Goal: Transaction & Acquisition: Purchase product/service

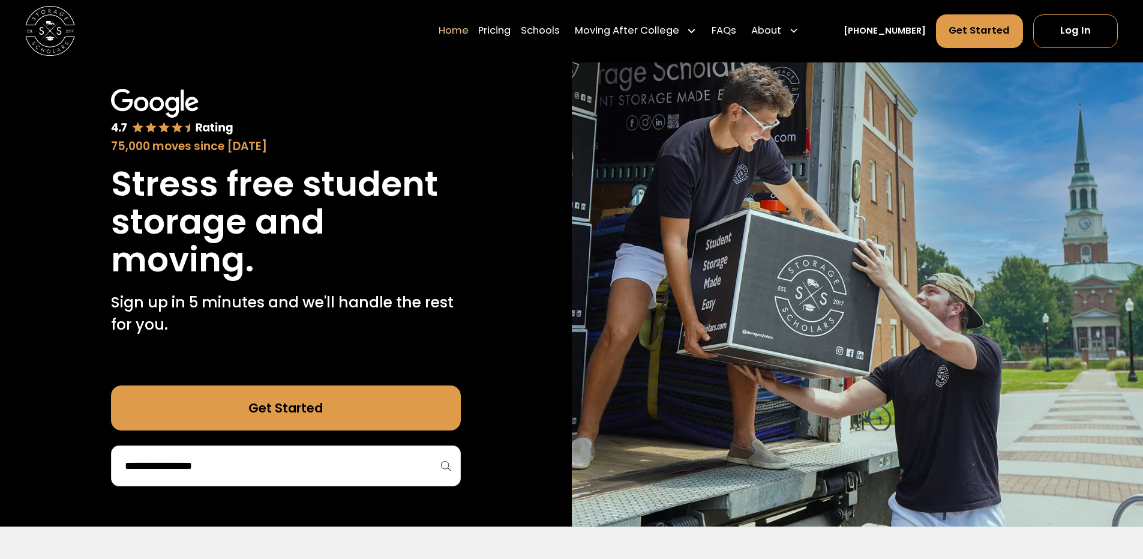
scroll to position [180, 0]
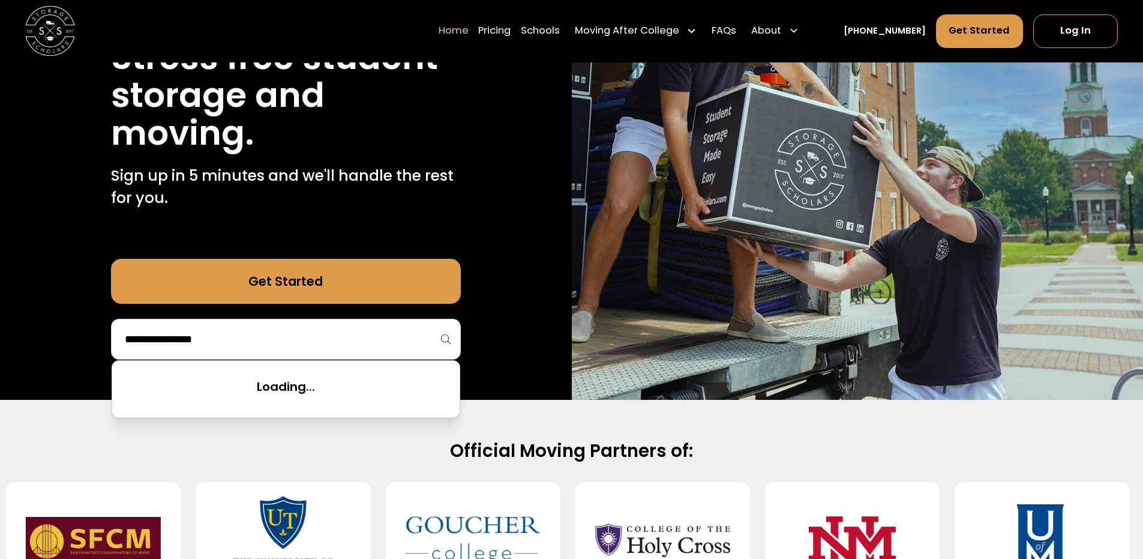
click at [406, 332] on input "search" at bounding box center [286, 339] width 325 height 20
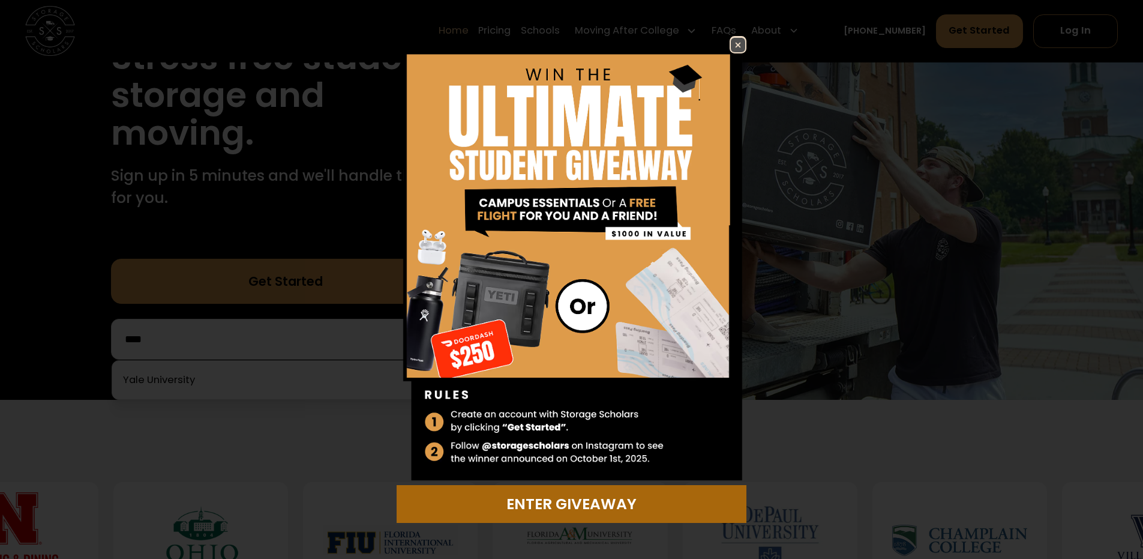
type input "****"
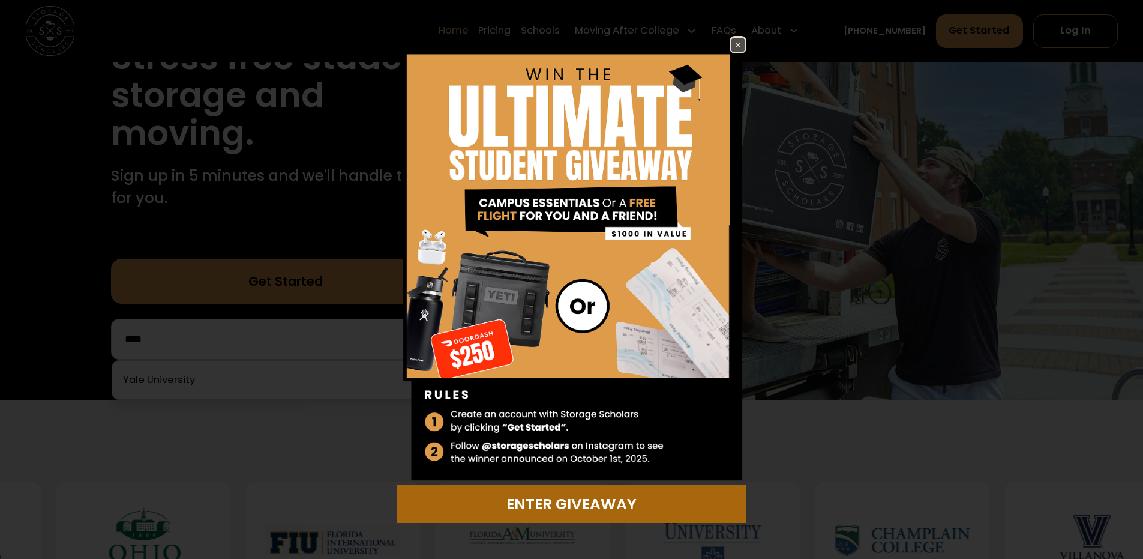
click at [567, 500] on div "Enter Giveaway" at bounding box center [571, 504] width 335 height 22
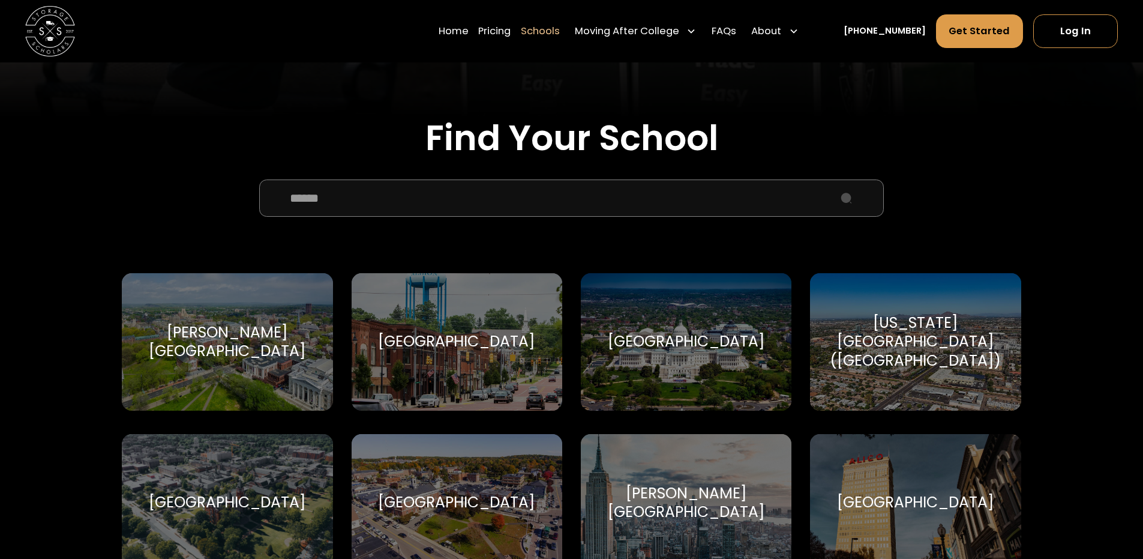
scroll to position [360, 0]
click at [391, 203] on input "School Select Form" at bounding box center [571, 197] width 624 height 37
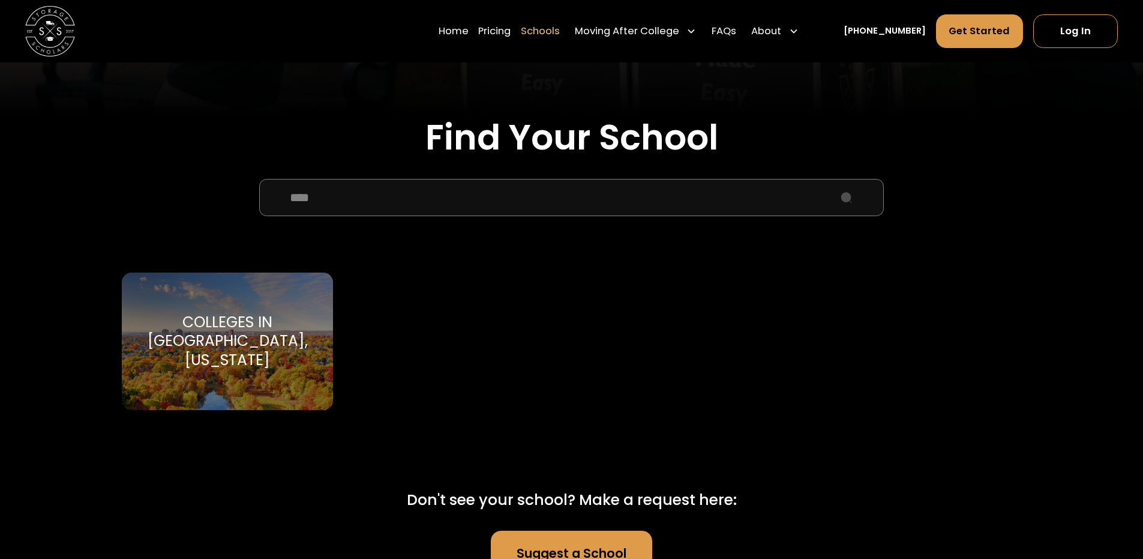
type input "****"
click at [244, 337] on div "Colleges in [GEOGRAPHIC_DATA], [US_STATE]" at bounding box center [227, 341] width 181 height 56
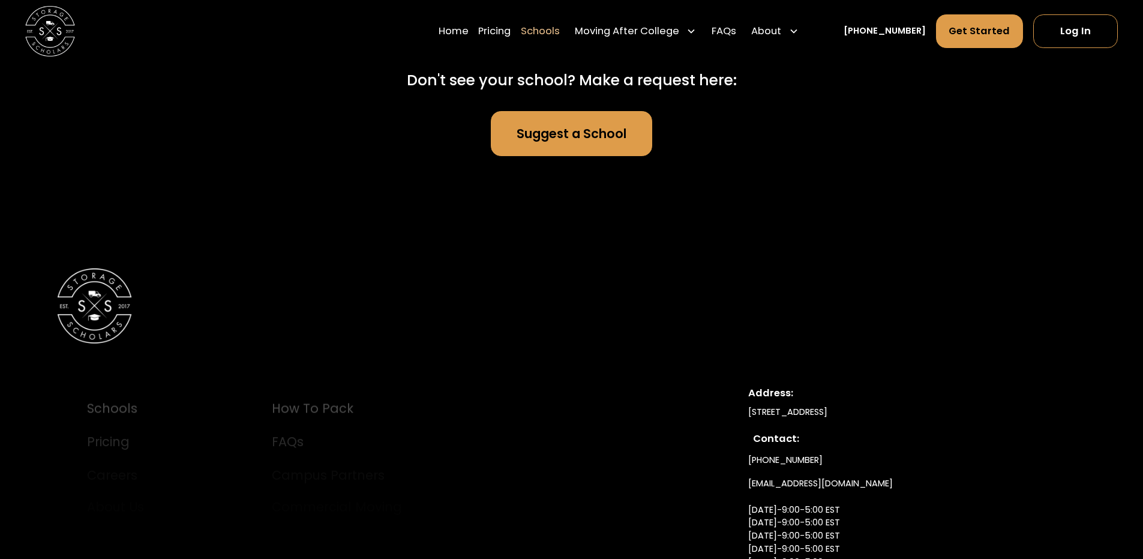
scroll to position [780, 0]
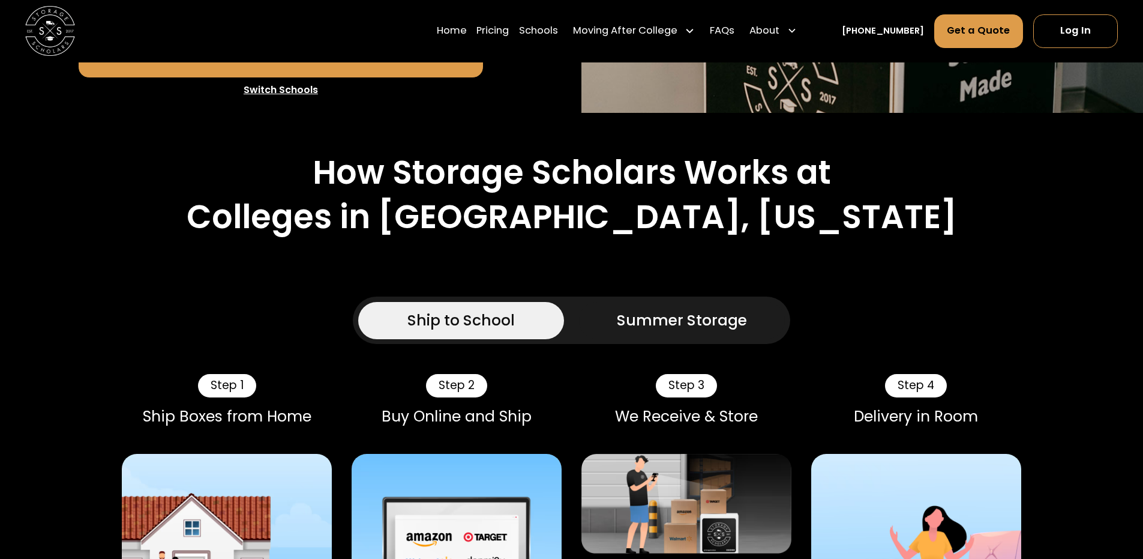
scroll to position [480, 0]
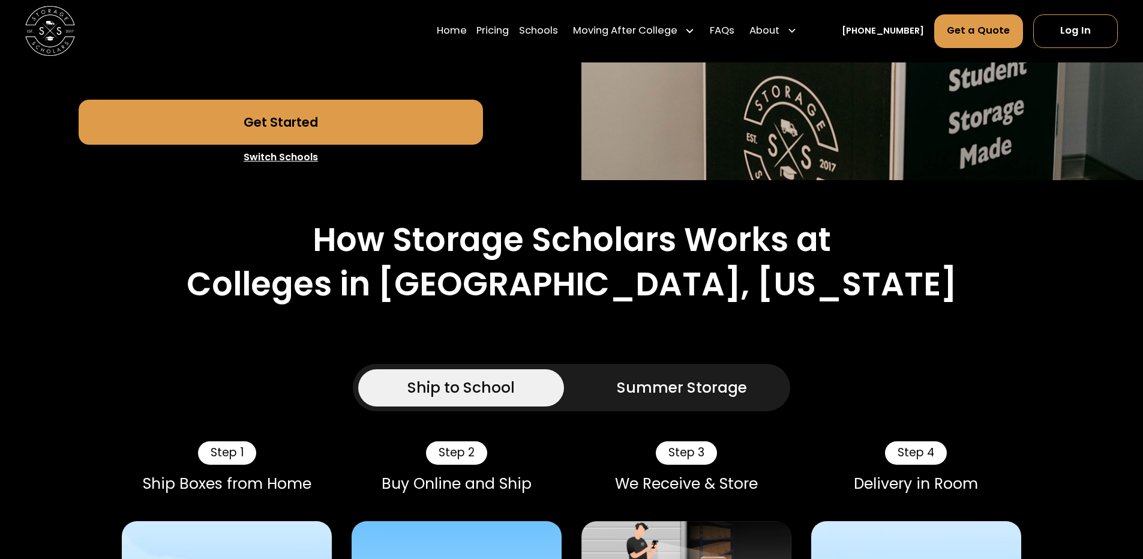
click at [608, 369] on link "Summer Storage" at bounding box center [682, 387] width 206 height 37
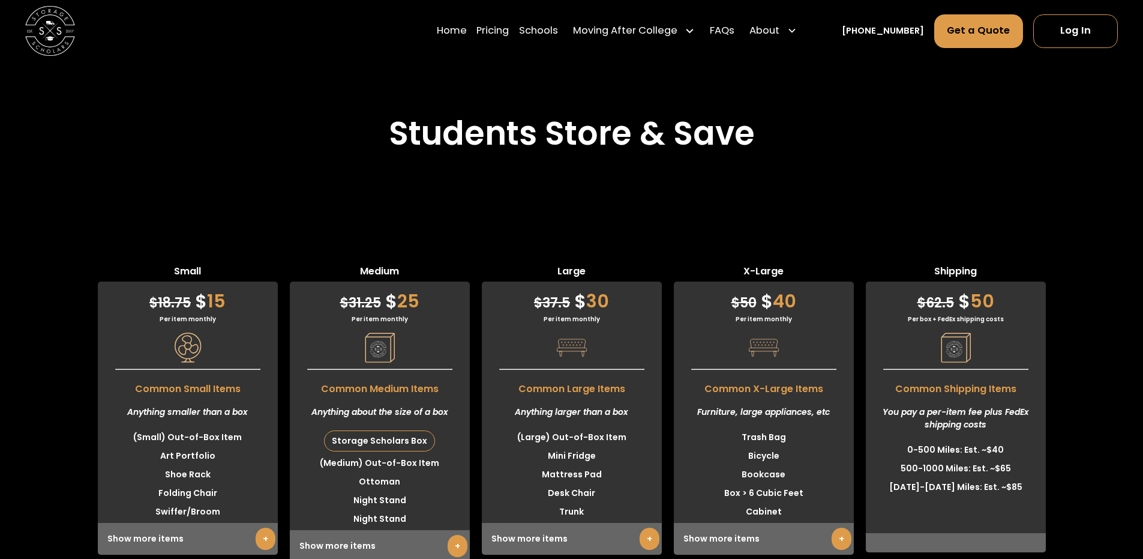
scroll to position [3600, 0]
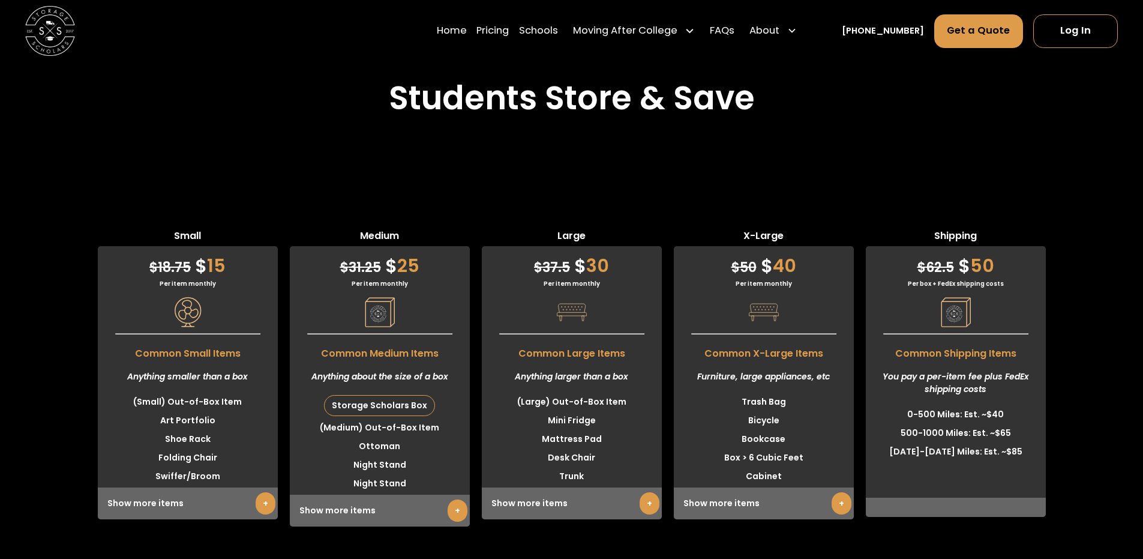
click at [646, 492] on link "+" at bounding box center [650, 503] width 20 height 22
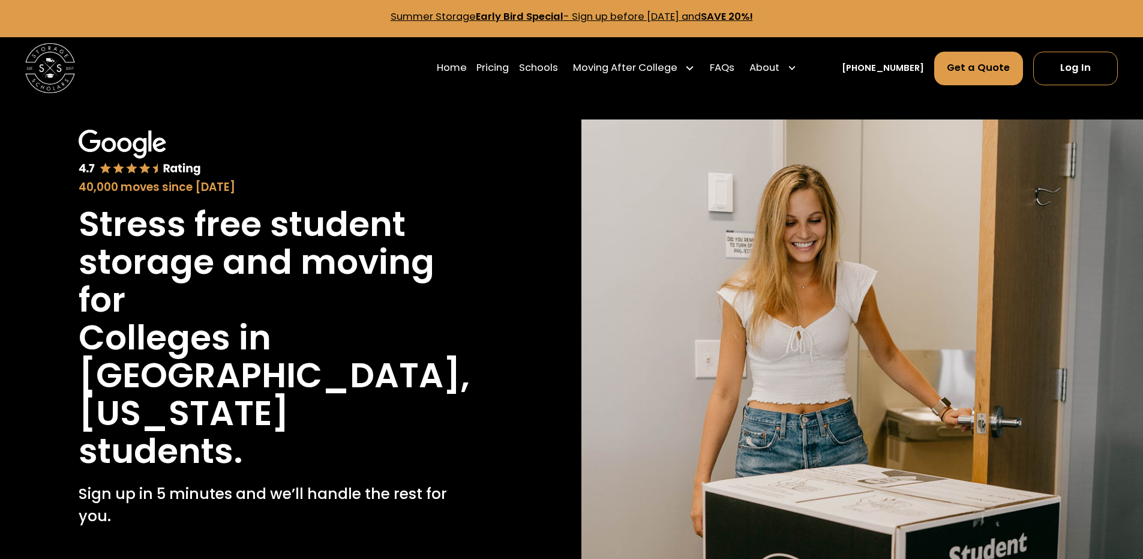
scroll to position [0, 0]
